Goal: Information Seeking & Learning: Find contact information

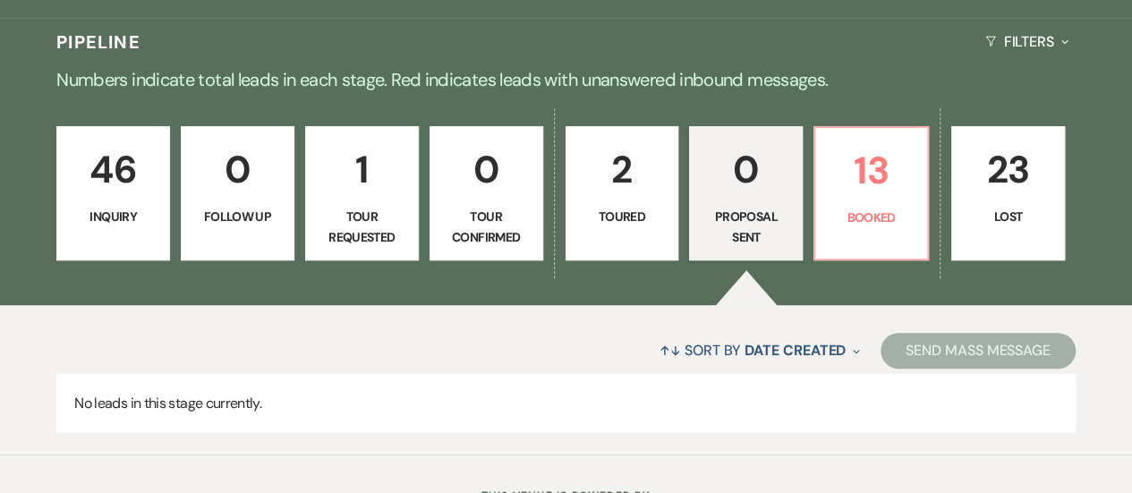
scroll to position [379, 0]
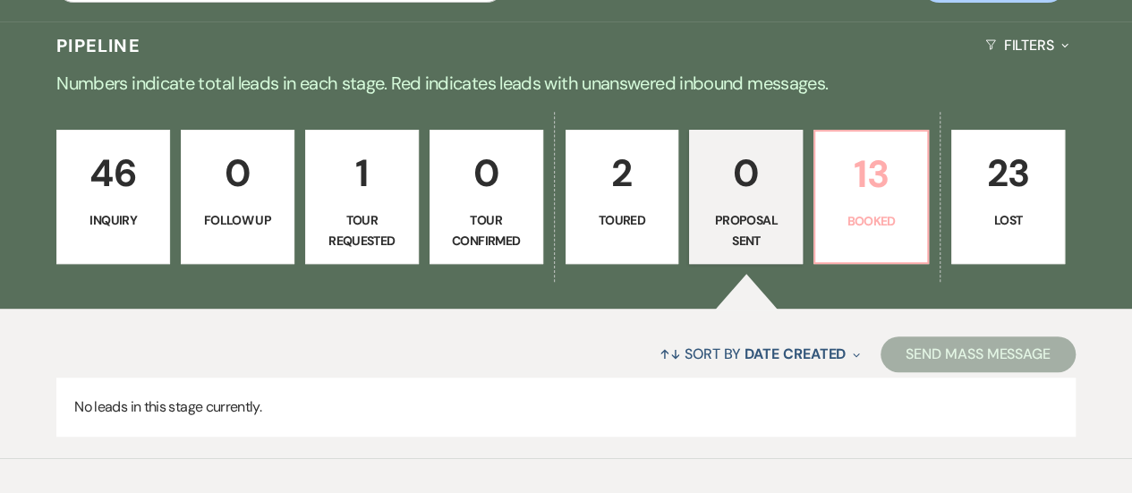
click at [869, 199] on p "13" at bounding box center [871, 174] width 90 height 60
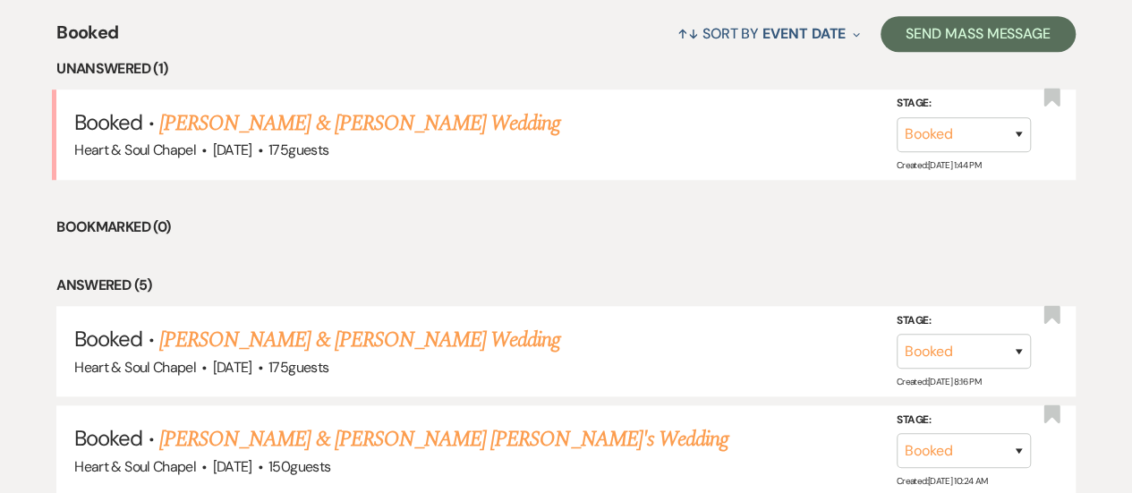
scroll to position [703, 0]
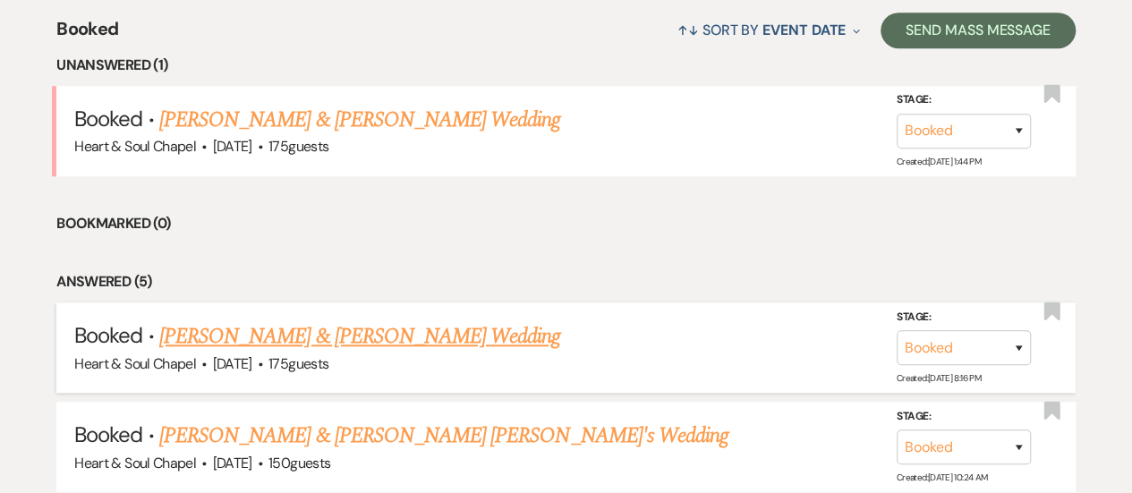
click at [436, 326] on link "[PERSON_NAME] & [PERSON_NAME] Wedding" at bounding box center [359, 336] width 401 height 32
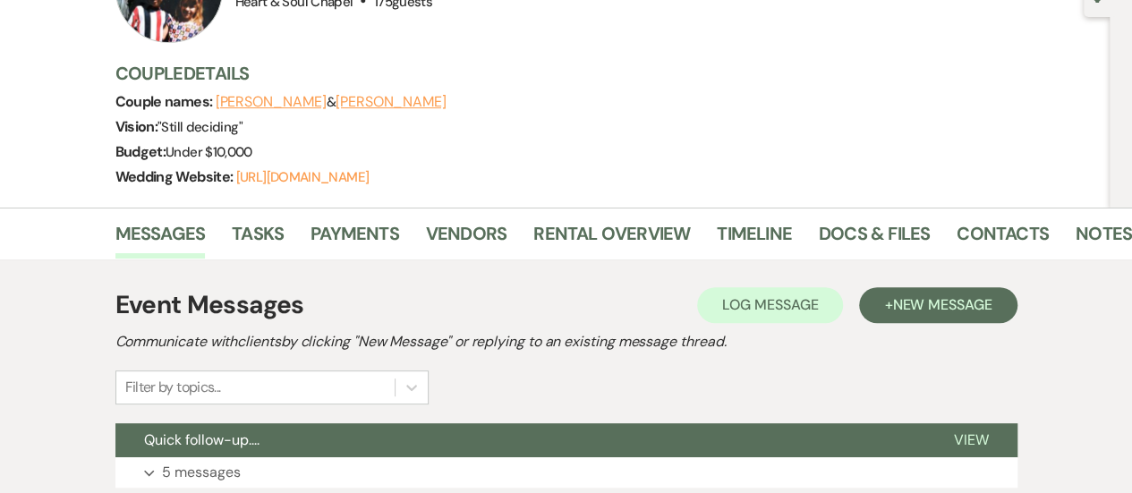
scroll to position [193, 0]
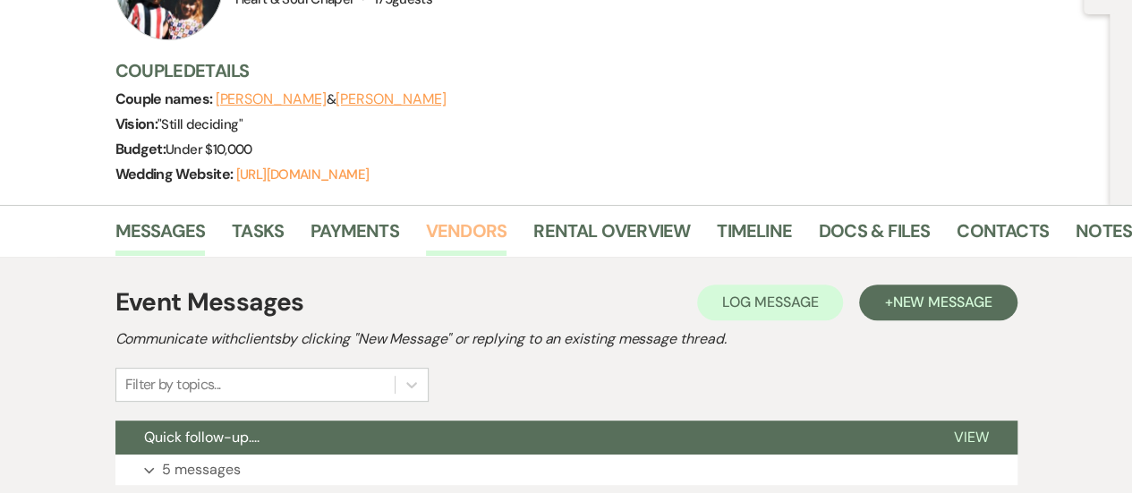
click at [442, 224] on link "Vendors" at bounding box center [466, 235] width 81 height 39
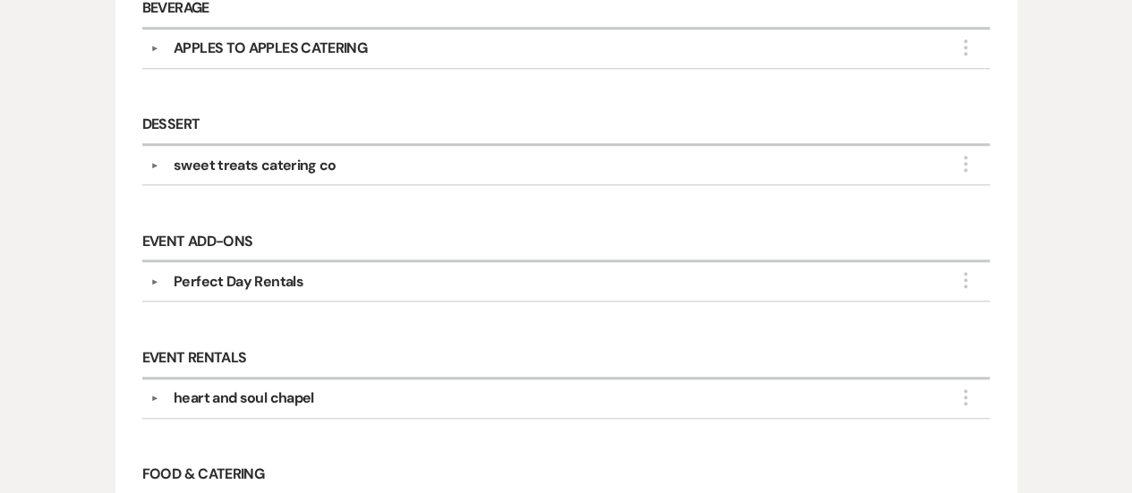
scroll to position [717, 0]
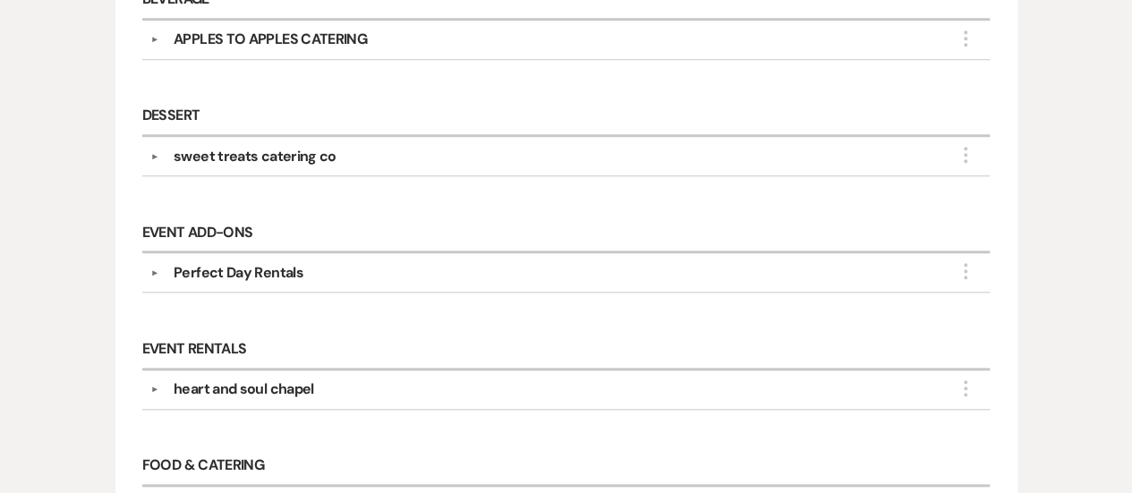
click at [240, 270] on div "Perfect Day Rentals" at bounding box center [239, 272] width 130 height 21
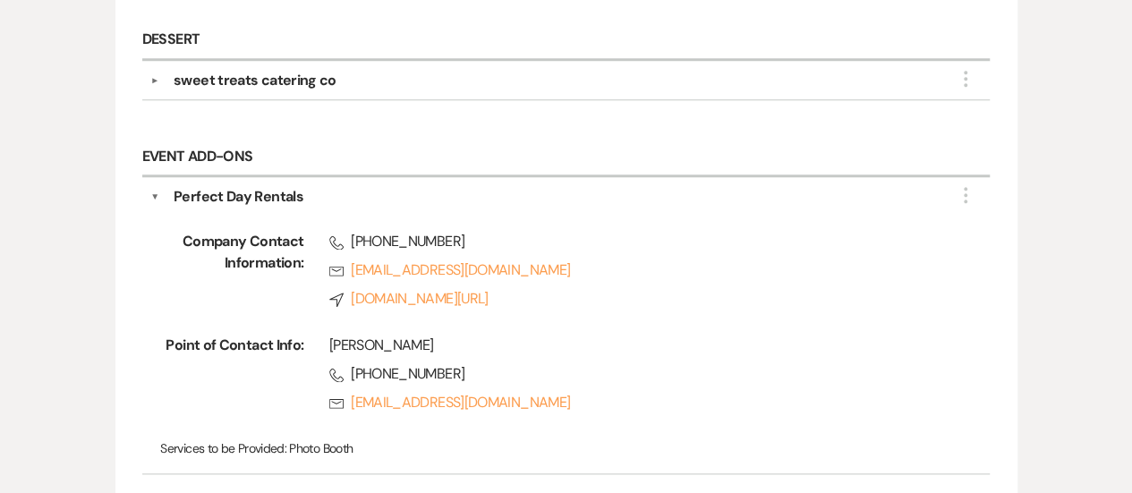
scroll to position [803, 0]
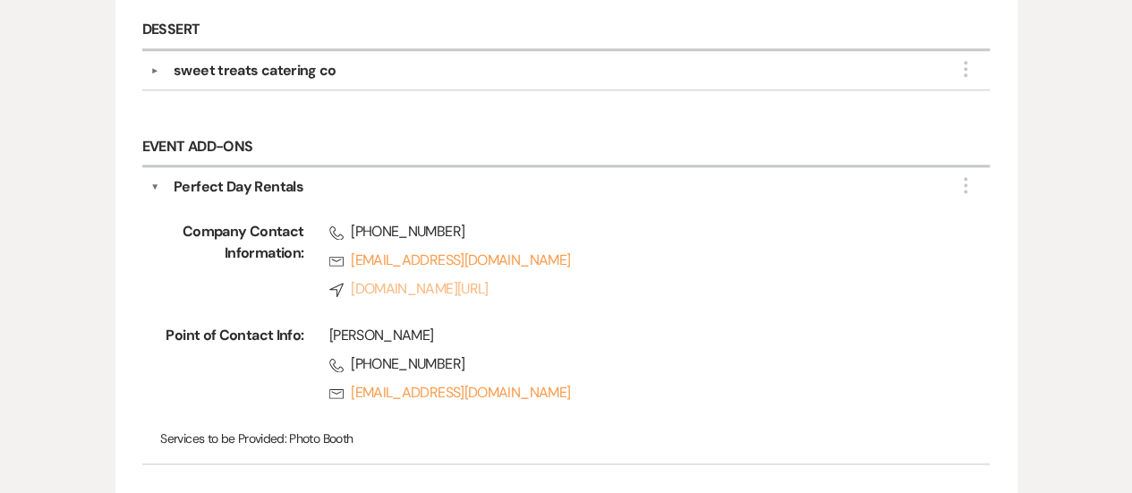
click at [426, 284] on link "Compass [DOMAIN_NAME][URL]" at bounding box center [634, 288] width 610 height 21
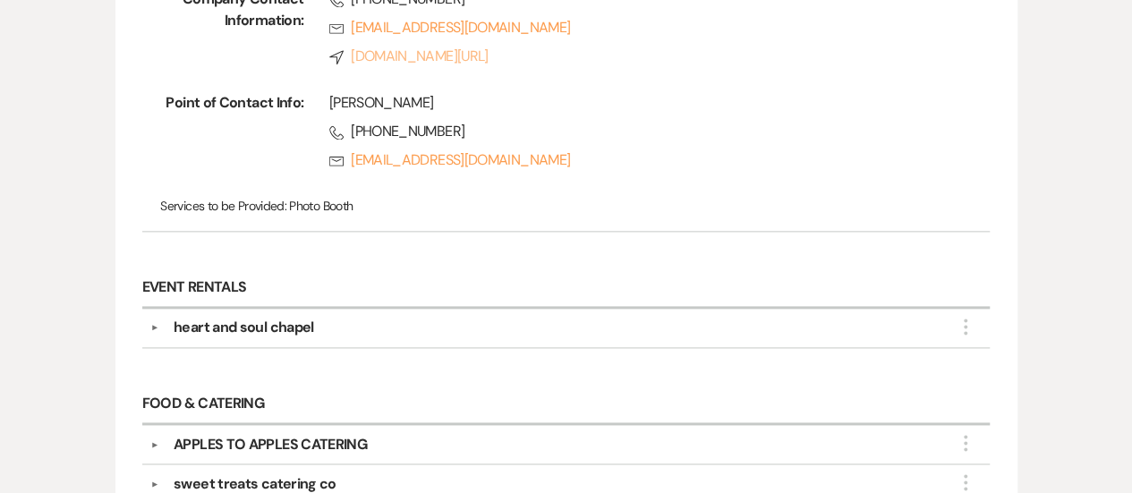
scroll to position [1038, 0]
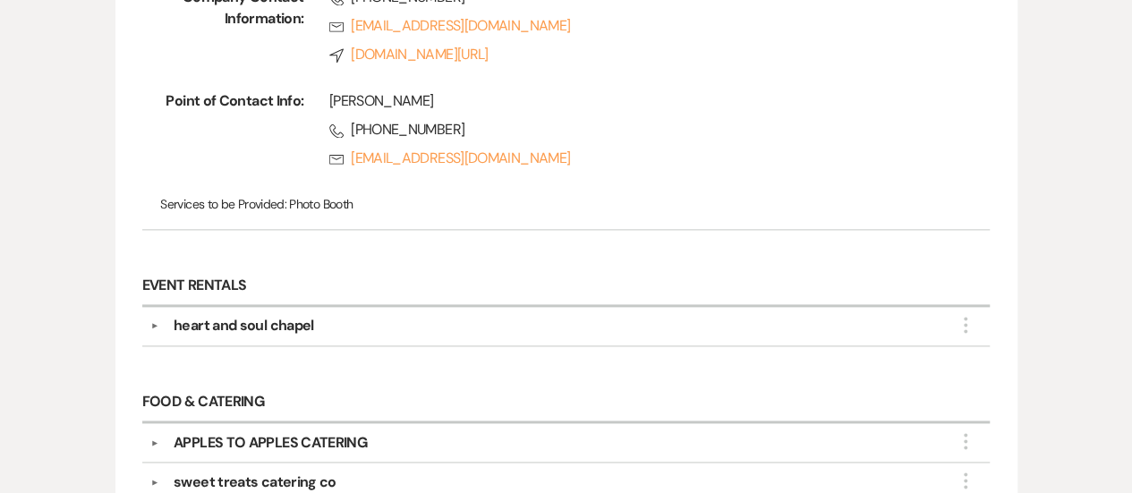
click at [299, 320] on div "heart and soul chapel" at bounding box center [244, 325] width 140 height 21
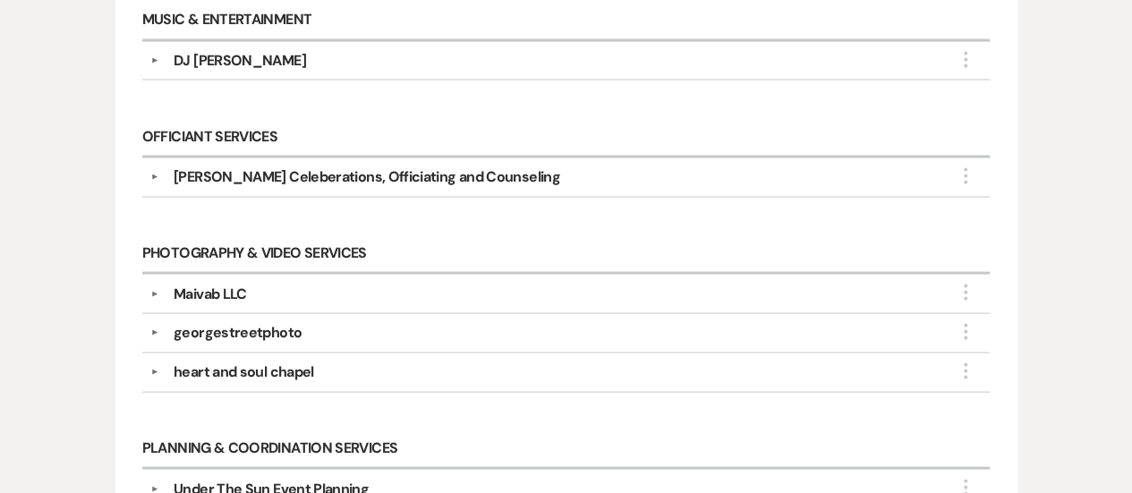
scroll to position [1653, 0]
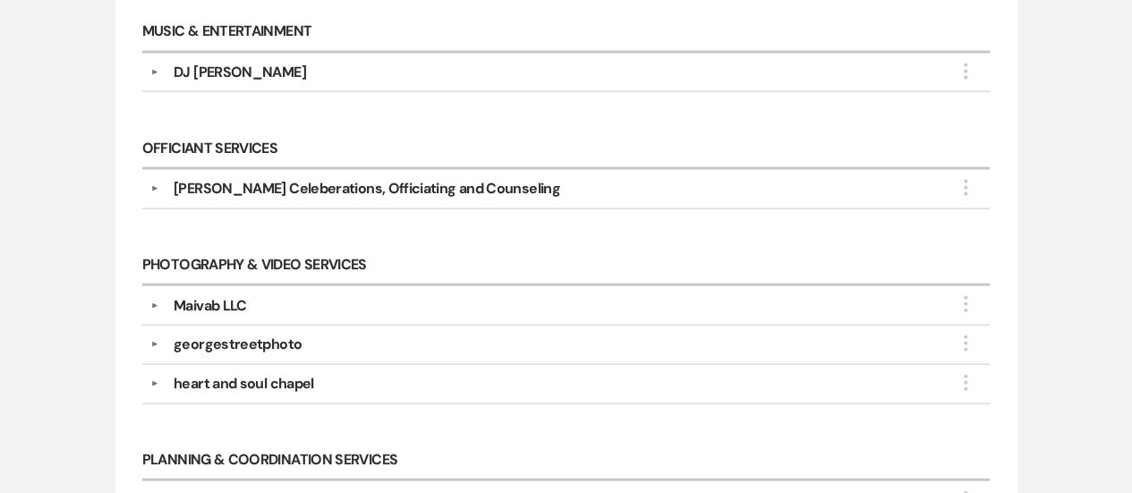
click at [272, 182] on div "[PERSON_NAME] Celeberations, Officiating and Counseling" at bounding box center [367, 187] width 386 height 21
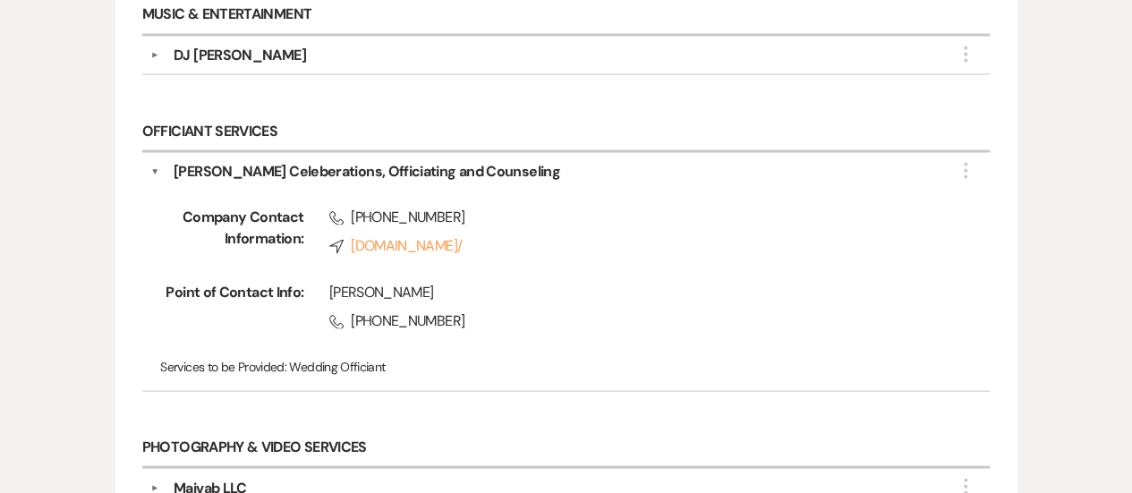
scroll to position [1674, 0]
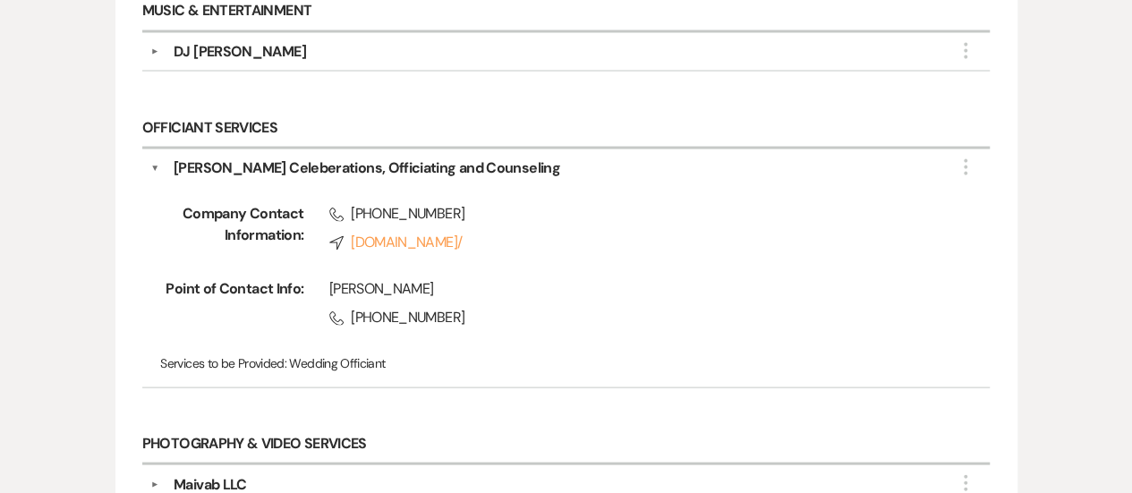
drag, startPoint x: 438, startPoint y: 275, endPoint x: 327, endPoint y: 285, distance: 111.4
click at [327, 285] on div "[PERSON_NAME] Phone [PHONE_NUMBER]" at bounding box center [620, 305] width 635 height 57
copy div "[PERSON_NAME]"
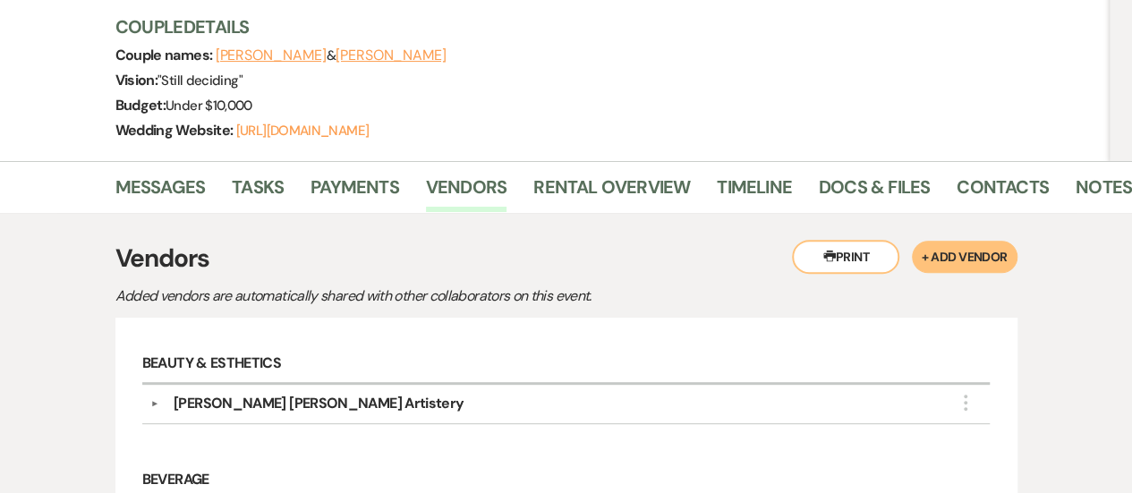
scroll to position [249, 0]
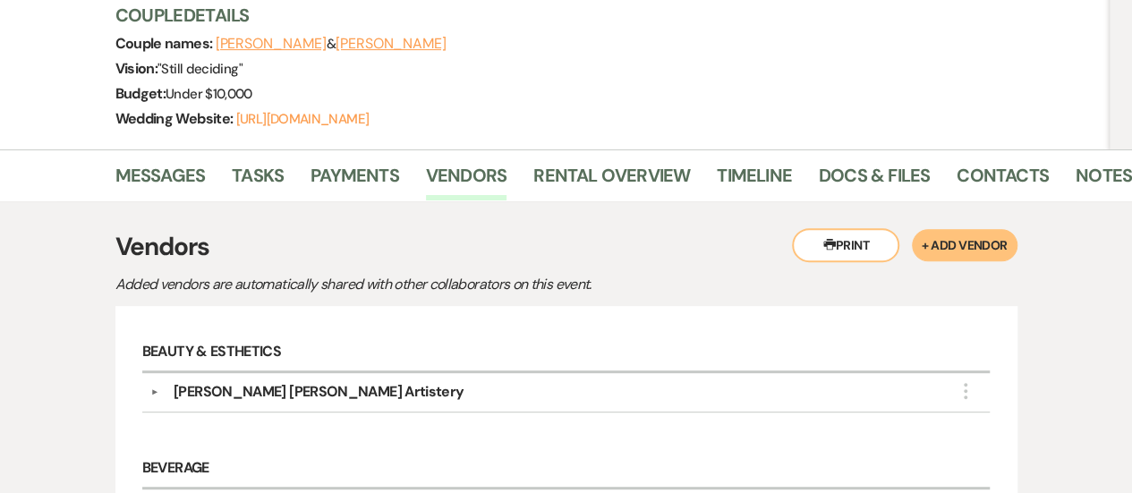
click at [844, 239] on button "Printer Print" at bounding box center [845, 245] width 107 height 34
drag, startPoint x: 873, startPoint y: 235, endPoint x: 895, endPoint y: 432, distance: 198.0
click at [873, 235] on button "Printer Print" at bounding box center [845, 245] width 107 height 34
click at [869, 262] on button "Printer Print" at bounding box center [845, 245] width 107 height 34
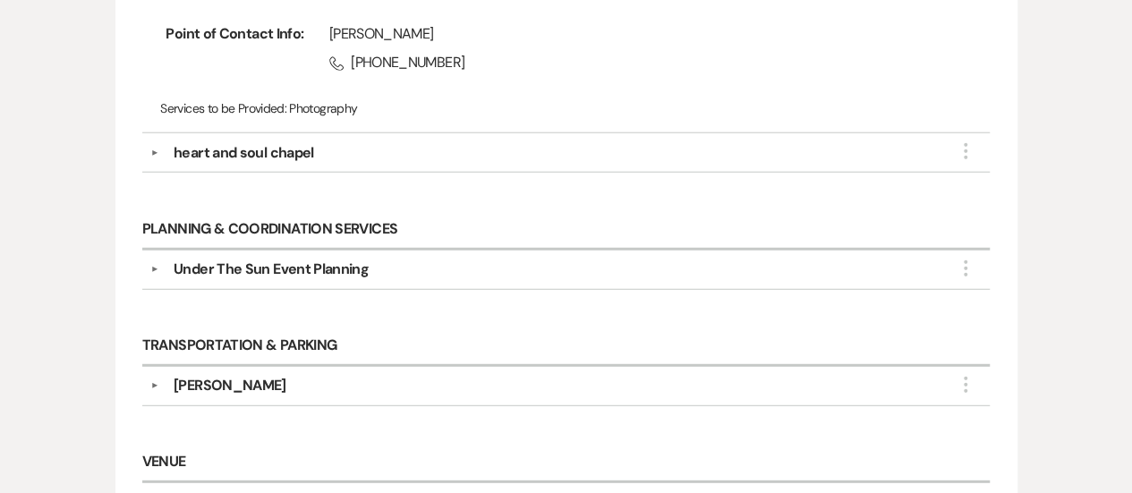
scroll to position [2284, 0]
click at [290, 260] on div "Under The Sun Event Planning" at bounding box center [271, 268] width 195 height 21
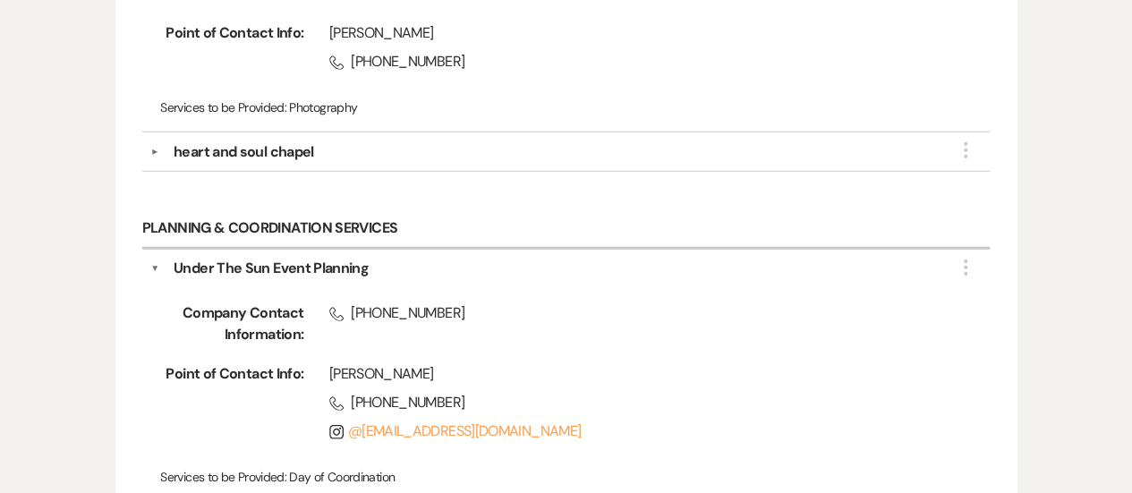
scroll to position [2329, 0]
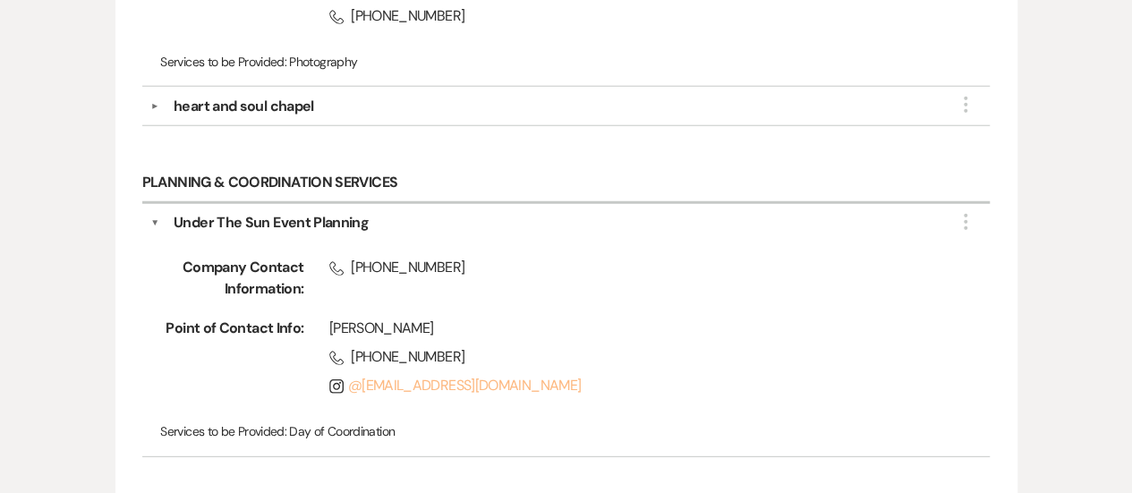
drag, startPoint x: 626, startPoint y: 366, endPoint x: 348, endPoint y: 363, distance: 278.2
click at [348, 375] on span "Instagram @ [EMAIL_ADDRESS][DOMAIN_NAME]" at bounding box center [634, 385] width 610 height 21
copy link "@ [EMAIL_ADDRESS][DOMAIN_NAME]"
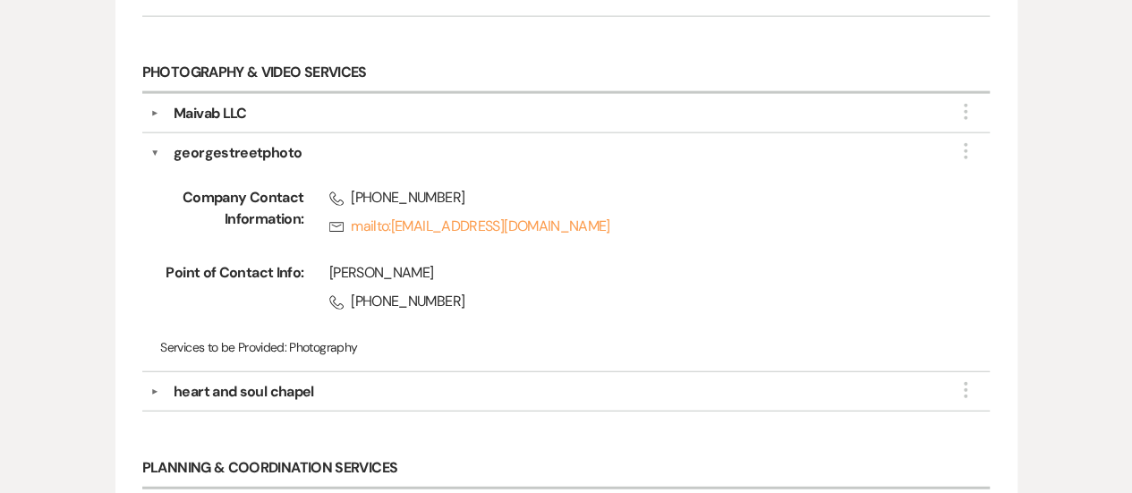
scroll to position [2001, 0]
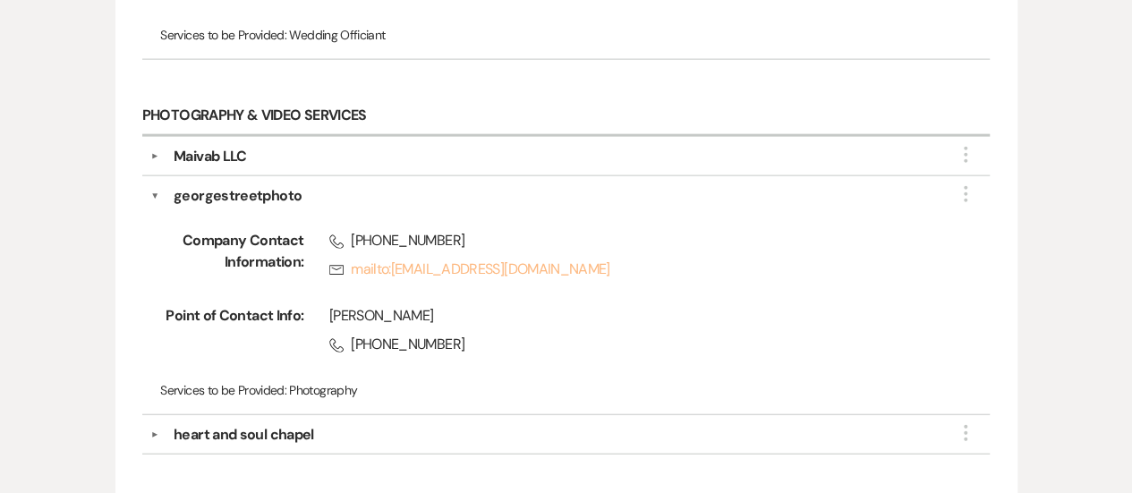
click at [466, 259] on link "Rsvp mailto:[EMAIL_ADDRESS][DOMAIN_NAME]" at bounding box center [634, 269] width 610 height 21
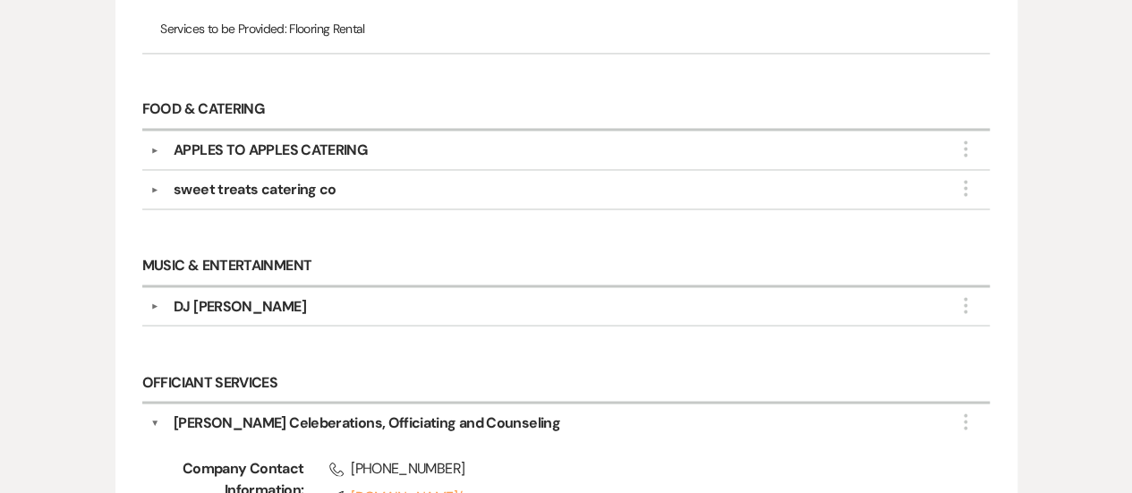
scroll to position [1421, 0]
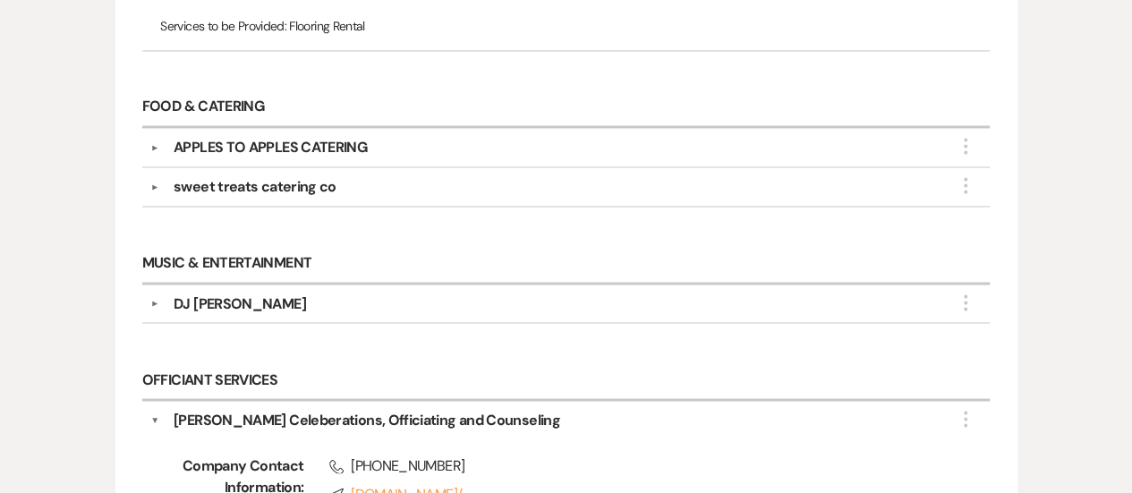
click at [215, 302] on div "DJ [PERSON_NAME]" at bounding box center [240, 303] width 132 height 21
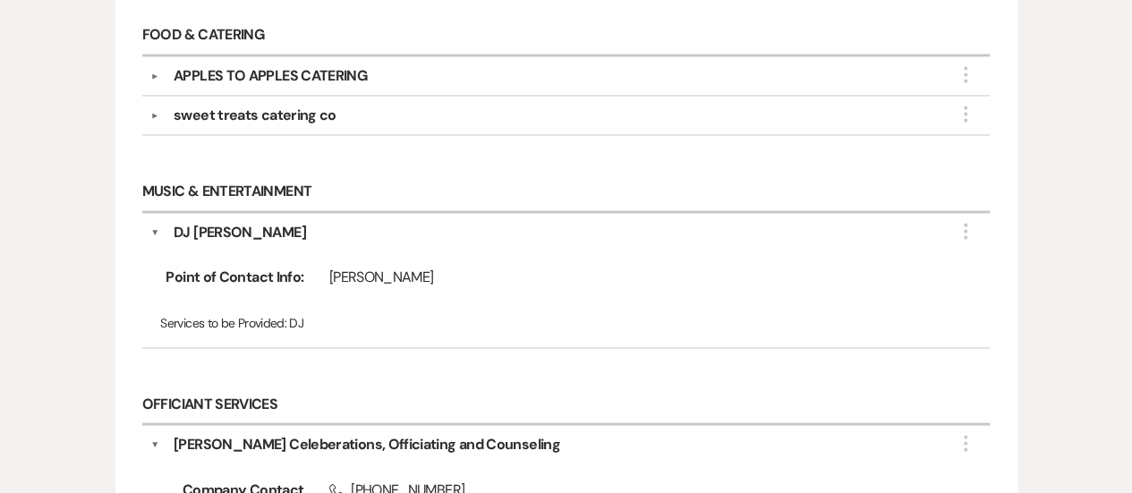
scroll to position [1495, 0]
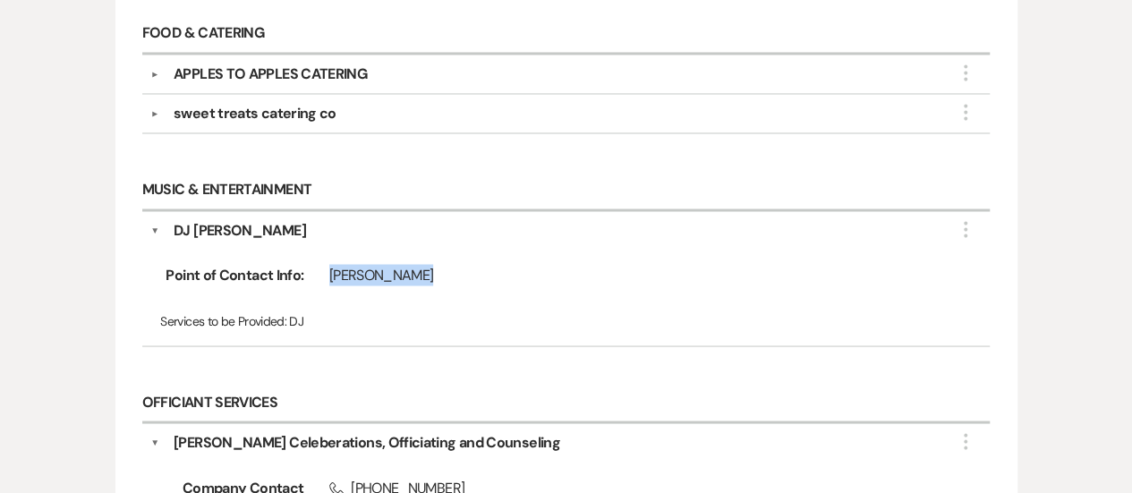
drag, startPoint x: 417, startPoint y: 259, endPoint x: 333, endPoint y: 267, distance: 84.6
click at [333, 267] on div "[PERSON_NAME]" at bounding box center [634, 274] width 610 height 21
copy div "[PERSON_NAME]"
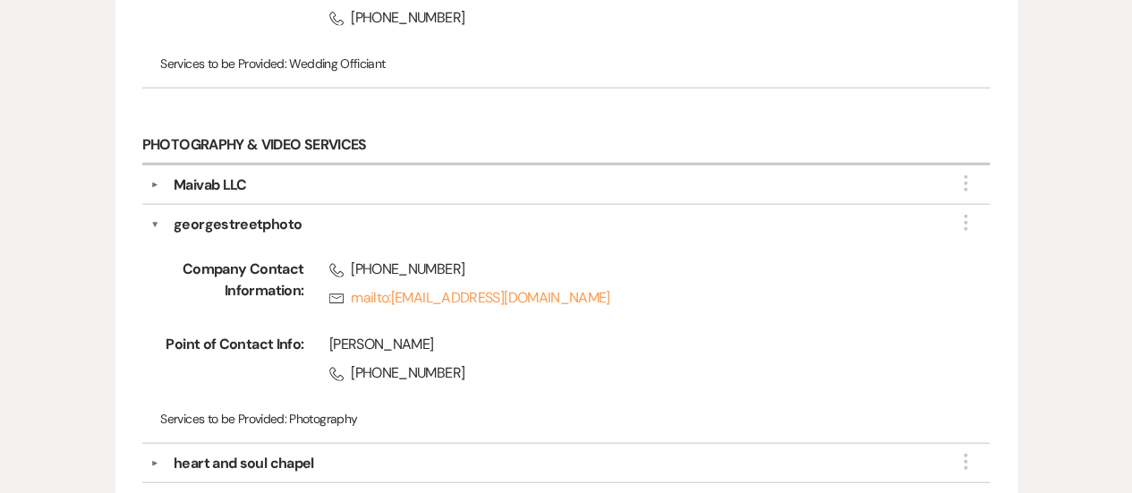
scroll to position [2070, 0]
